Goal: Task Accomplishment & Management: Manage account settings

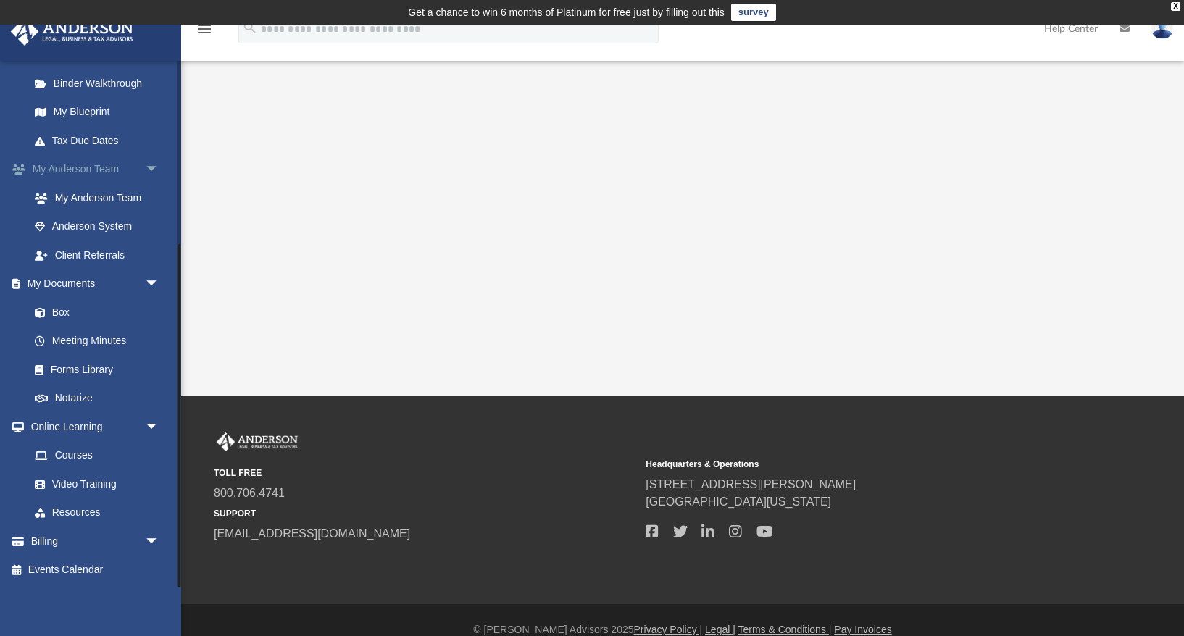
scroll to position [9, 0]
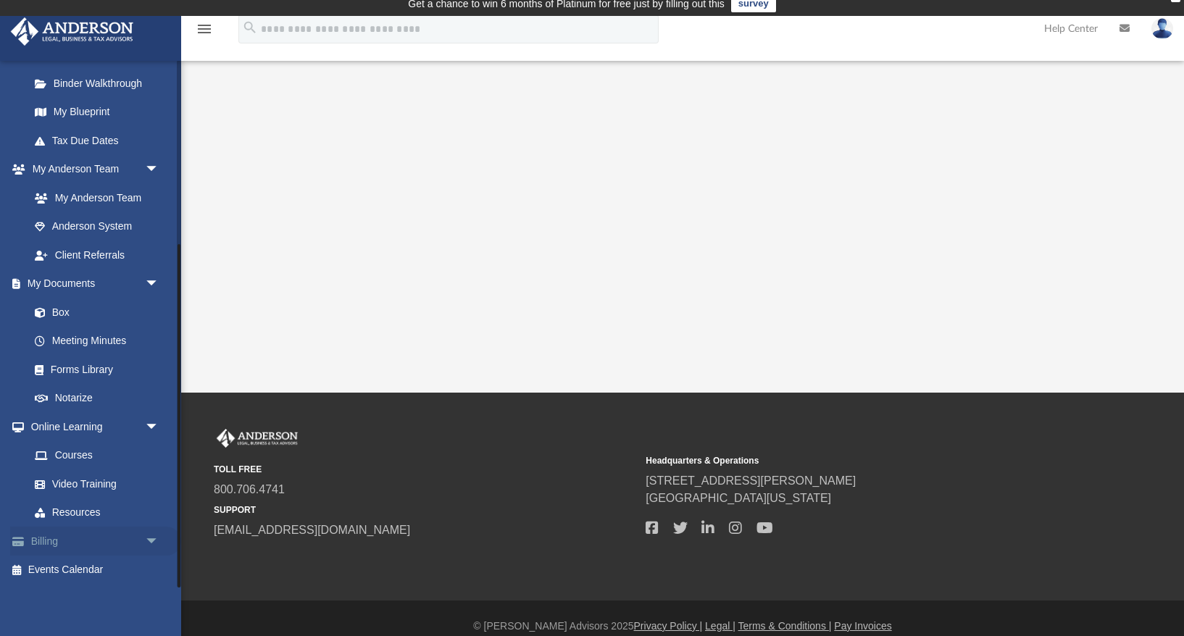
click at [86, 540] on link "Billing arrow_drop_down" at bounding box center [95, 541] width 171 height 29
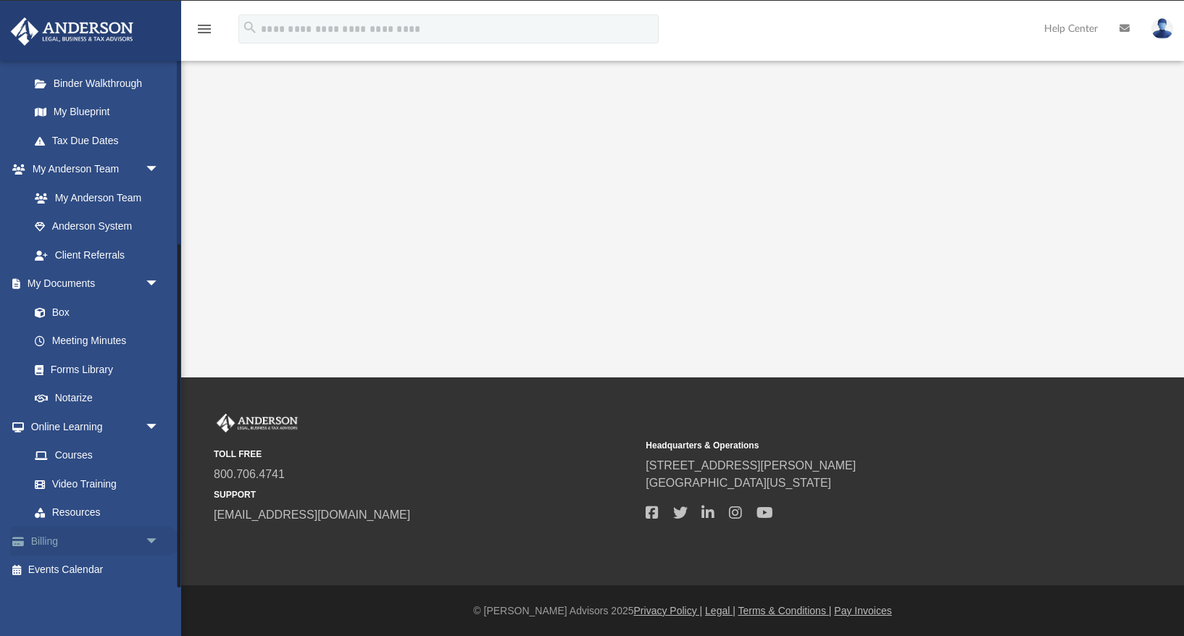
click at [149, 538] on span "arrow_drop_down" at bounding box center [159, 542] width 29 height 30
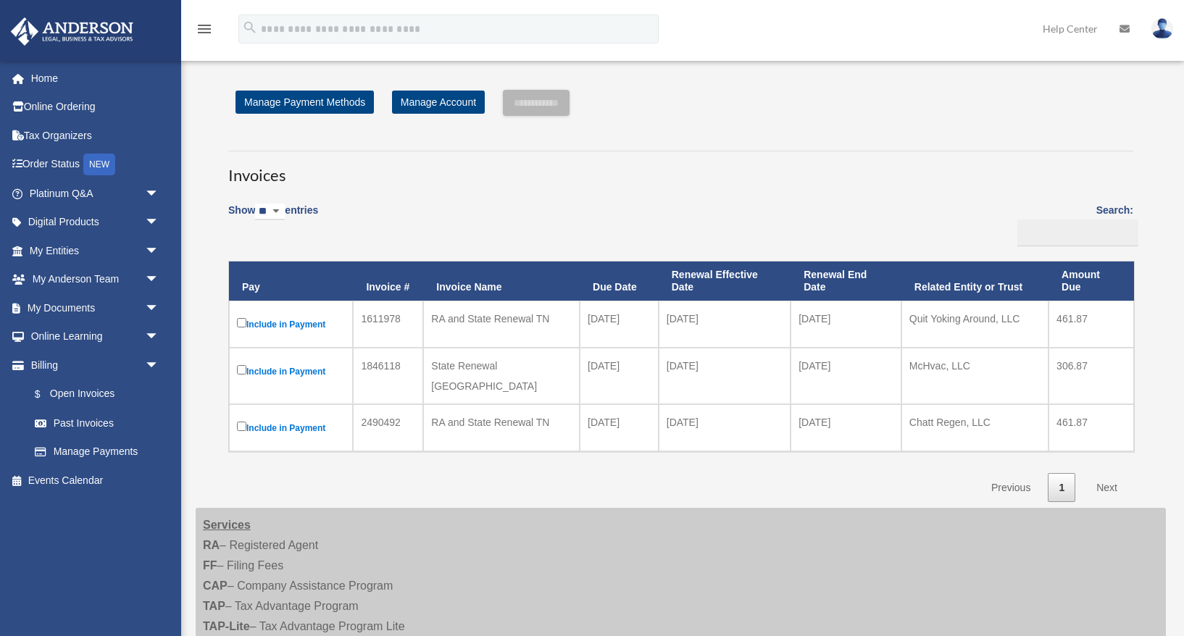
click at [96, 567] on div "mattmcfarlane@gmail.com Sign Out mattmcfarlane@gmail.com Home Online Ordering T…" at bounding box center [90, 324] width 181 height 528
